Goal: Navigation & Orientation: Go to known website

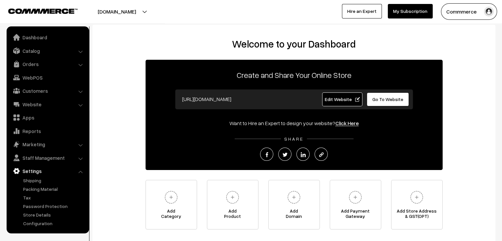
click at [32, 170] on link "Settings" at bounding box center [47, 171] width 78 height 12
click at [37, 220] on link "Configuration" at bounding box center [53, 223] width 65 height 7
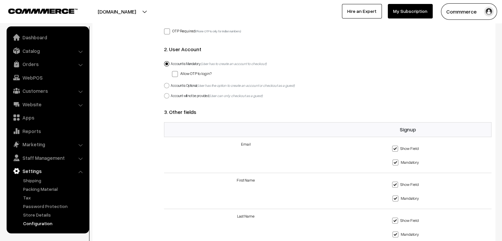
scroll to position [495, 0]
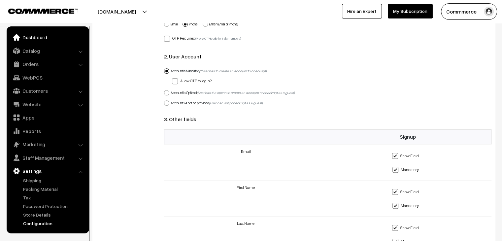
click at [32, 32] on link "Dashboard" at bounding box center [47, 37] width 78 height 12
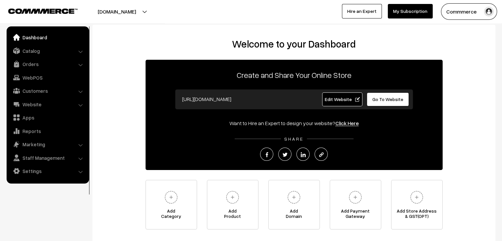
click at [352, 97] on span "Edit Website" at bounding box center [341, 99] width 35 height 6
click at [379, 104] on link "Go To Website" at bounding box center [387, 99] width 43 height 14
